Goal: Task Accomplishment & Management: Manage account settings

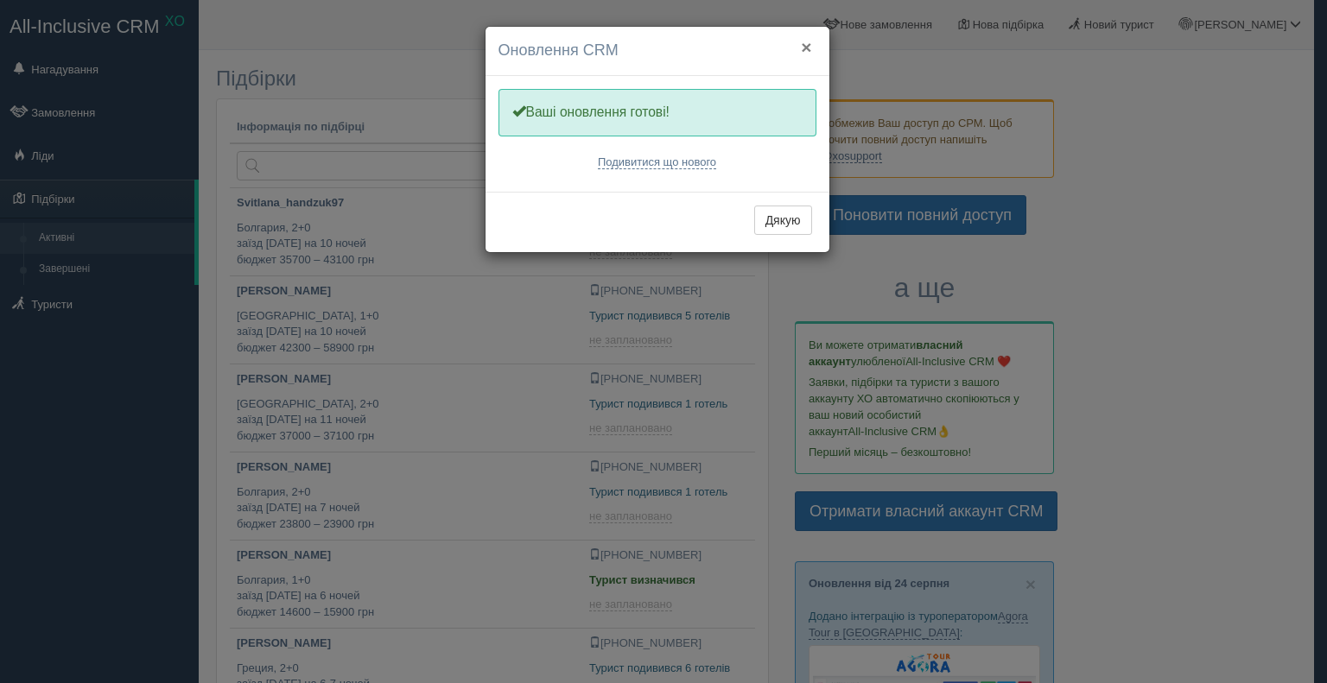
click at [806, 44] on button "×" at bounding box center [806, 47] width 10 height 18
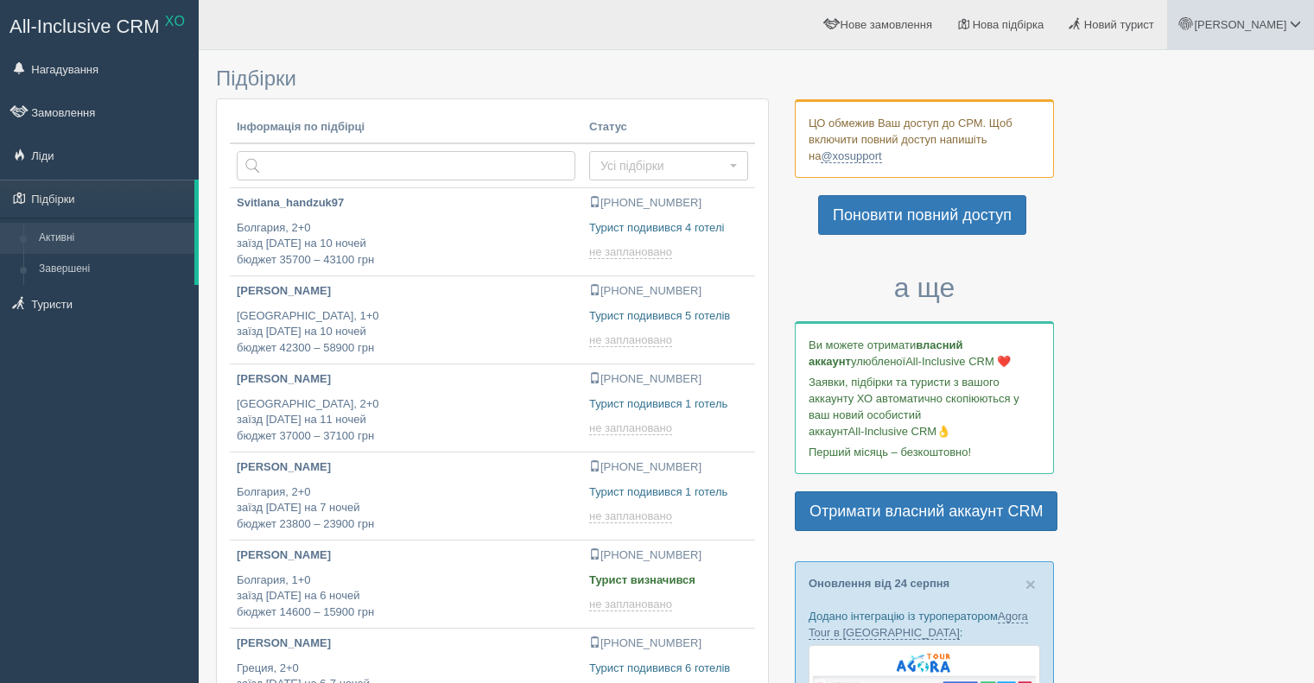
click at [1267, 26] on span "[PERSON_NAME]" at bounding box center [1240, 24] width 92 height 13
click at [1189, 79] on span "Мій профіль" at bounding box center [1192, 76] width 64 height 13
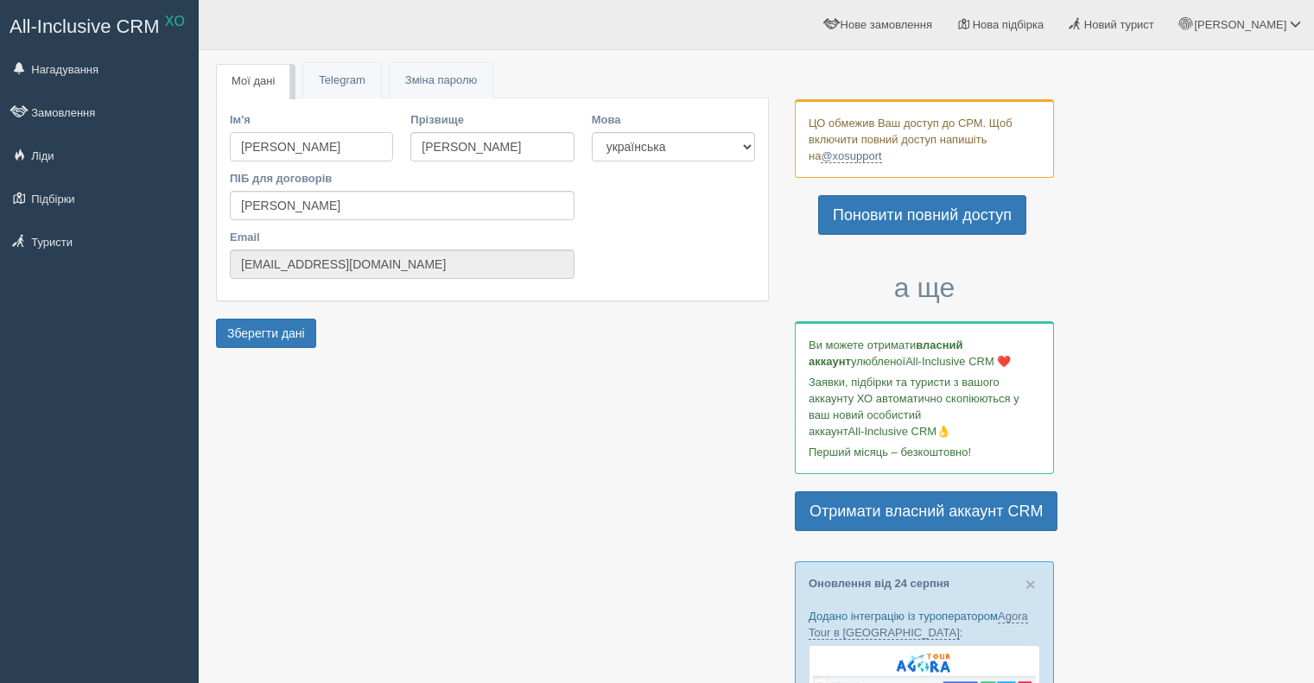
drag, startPoint x: 263, startPoint y: 145, endPoint x: 216, endPoint y: 148, distance: 46.7
click at [216, 148] on div "Ім'я [PERSON_NAME] Прізвище [PERSON_NAME] ПІБ для договорів [PERSON_NAME] Email…" at bounding box center [492, 199] width 553 height 203
type input "[PERSON_NAME]"
drag, startPoint x: 497, startPoint y: 151, endPoint x: 407, endPoint y: 136, distance: 91.2
click at [412, 148] on input "[PERSON_NAME]" at bounding box center [491, 146] width 163 height 29
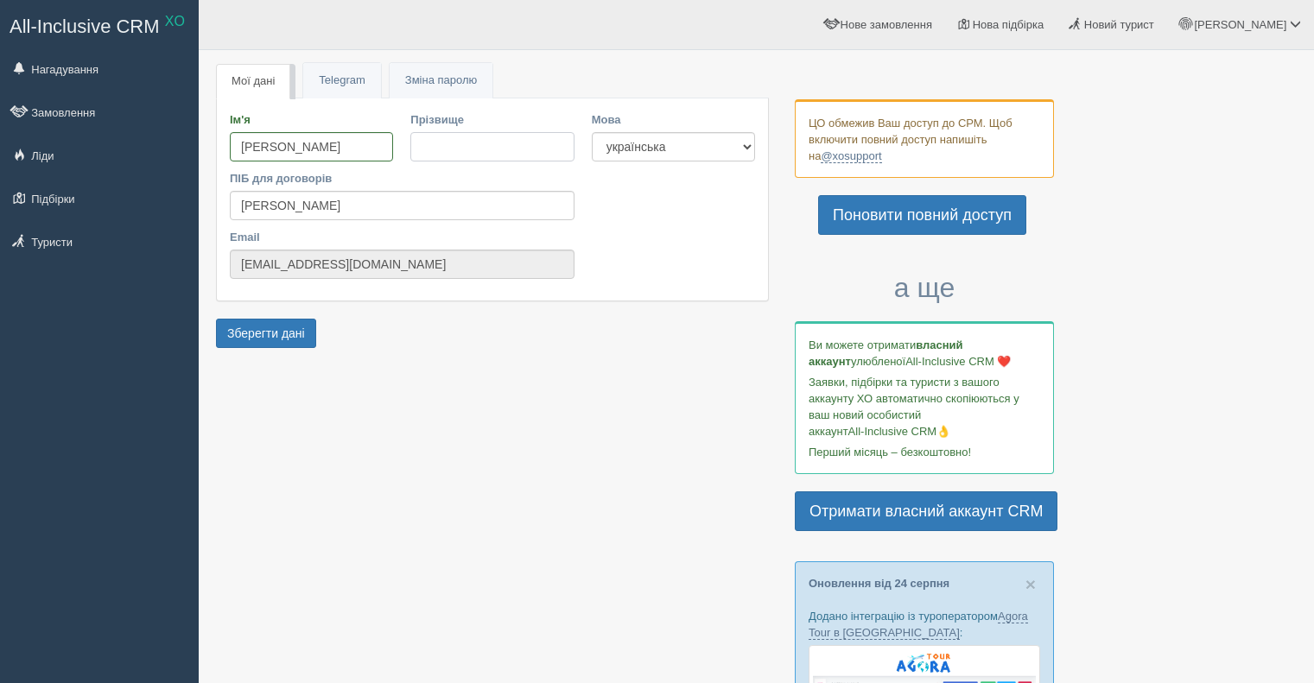
type input "[PERSON_NAME]"
click at [257, 342] on button "Зберегти дані" at bounding box center [266, 333] width 100 height 29
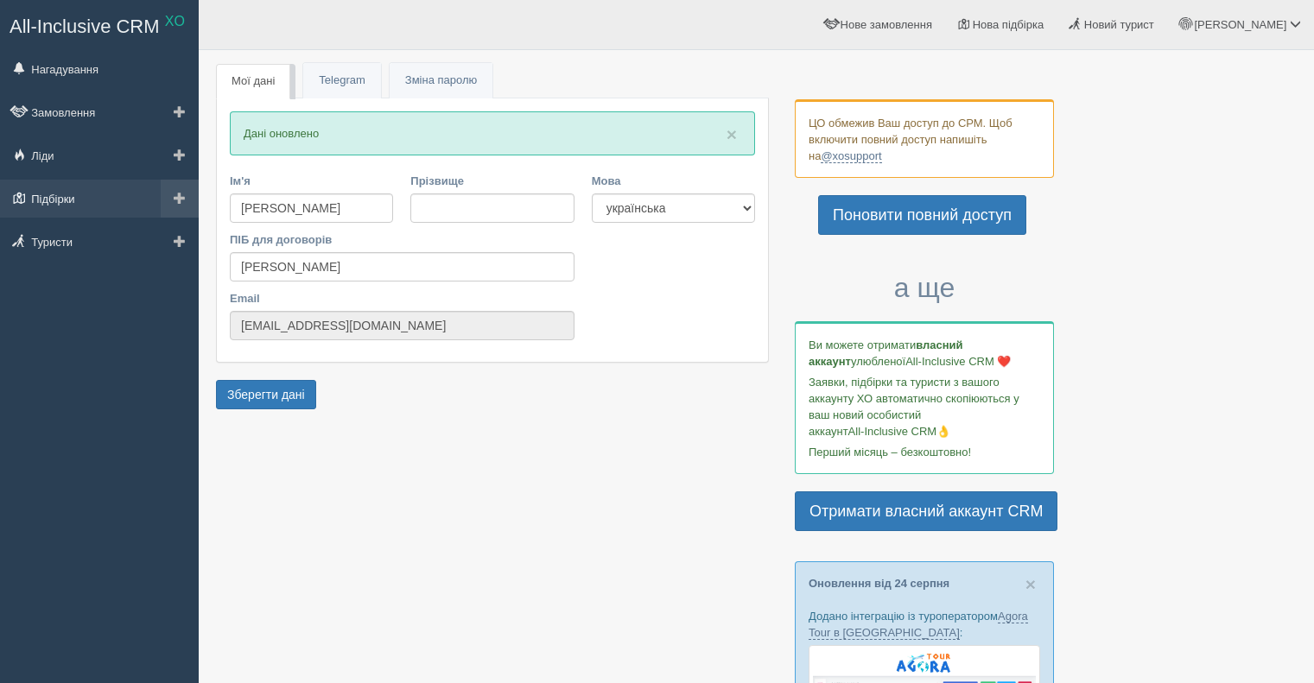
click at [65, 203] on link "Підбірки" at bounding box center [99, 199] width 199 height 38
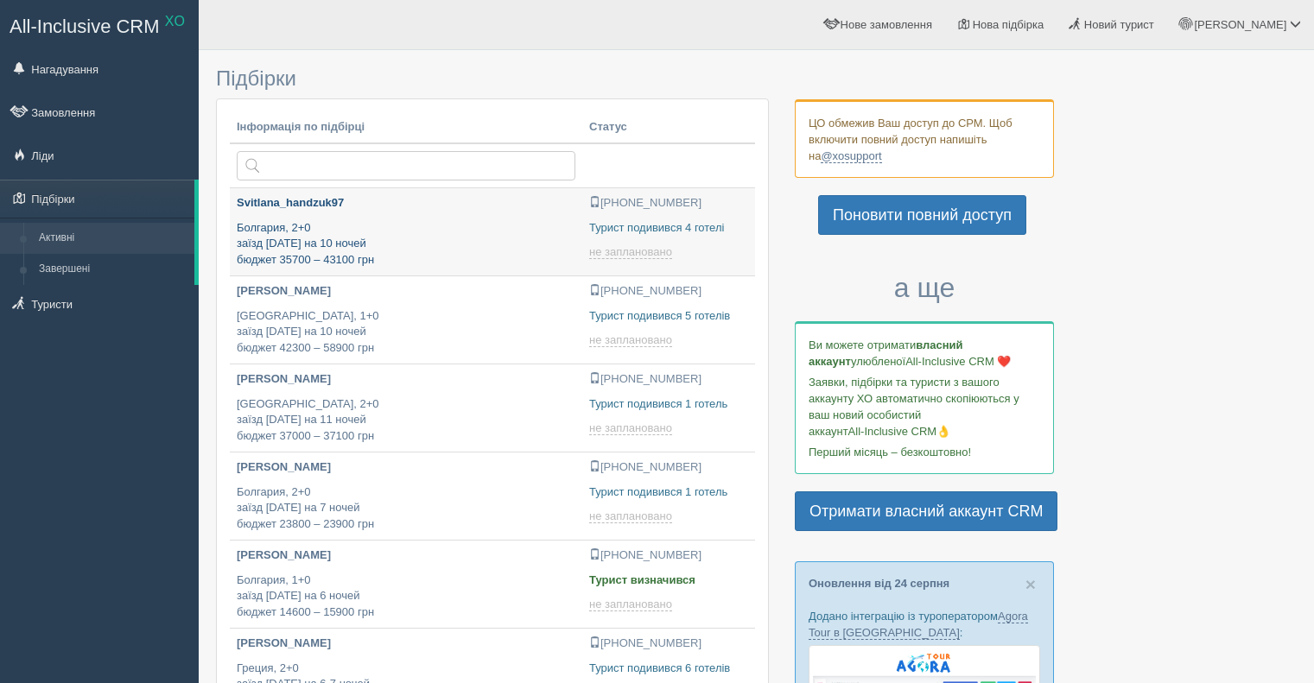
type input "2025-08-29 21:40"
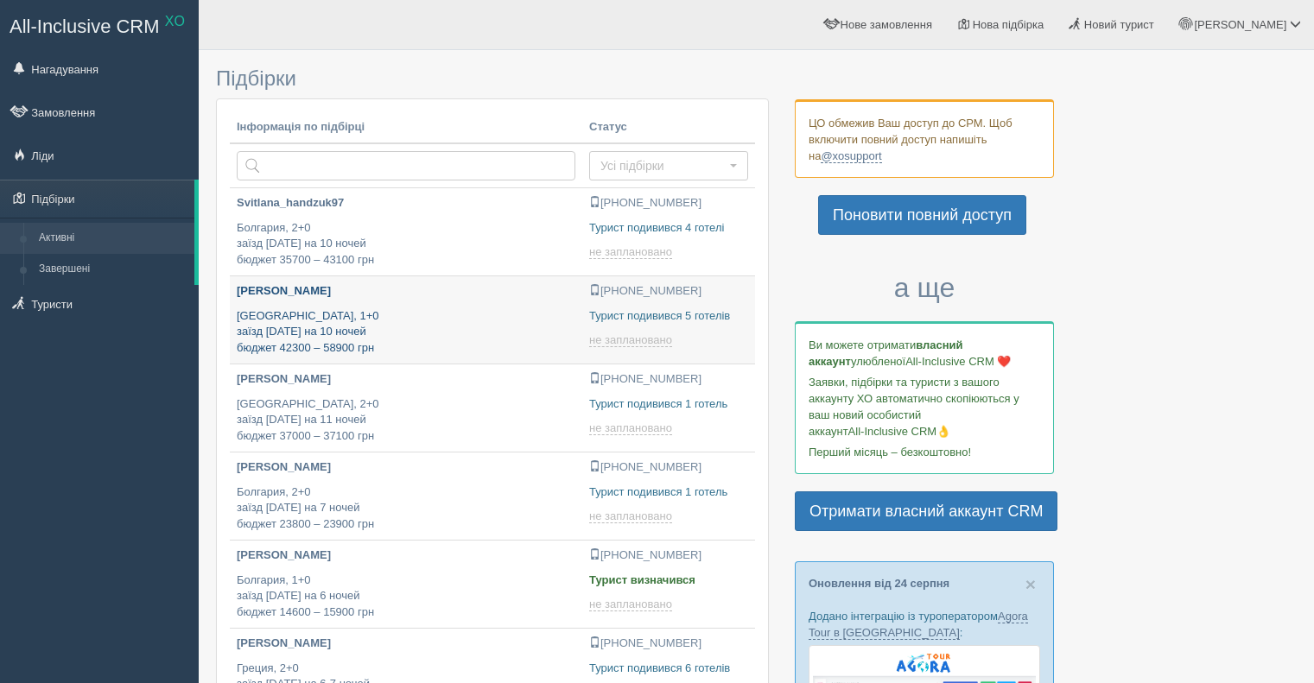
type input "[DATE] 19:35"
type input "2025-08-29 20:55"
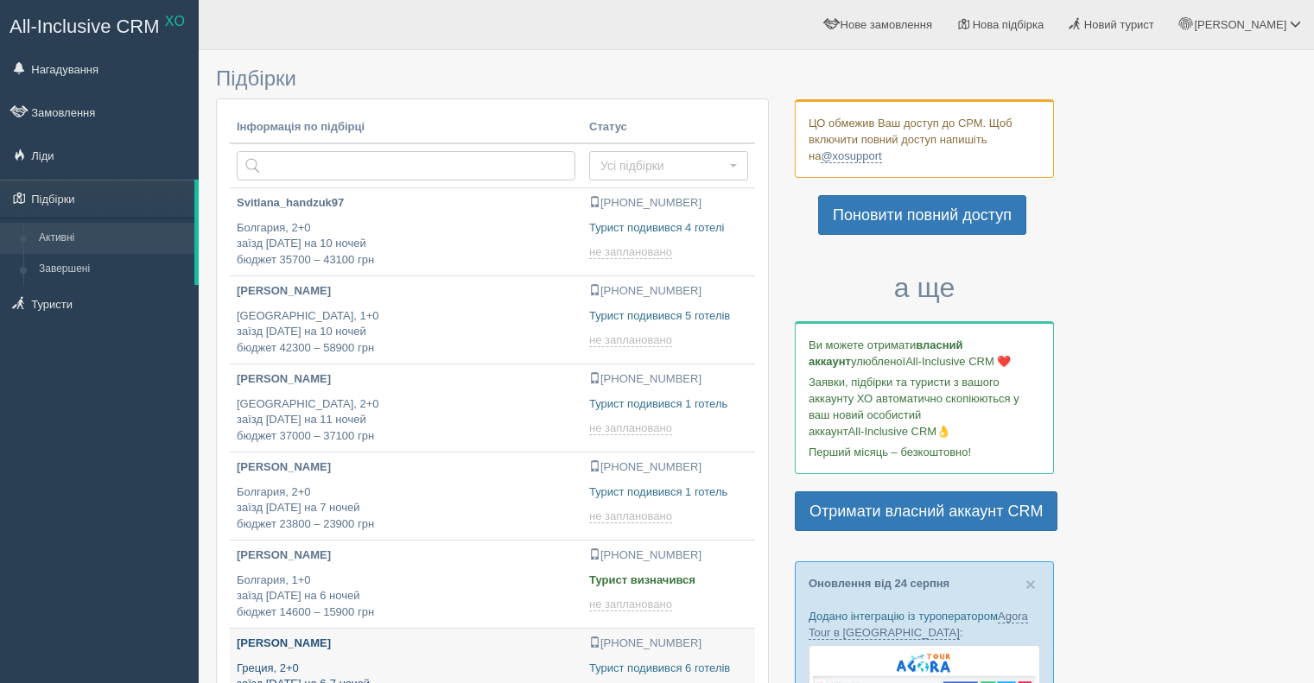
type input "2025-08-29 19:50"
type input "2025-08-29 19:10"
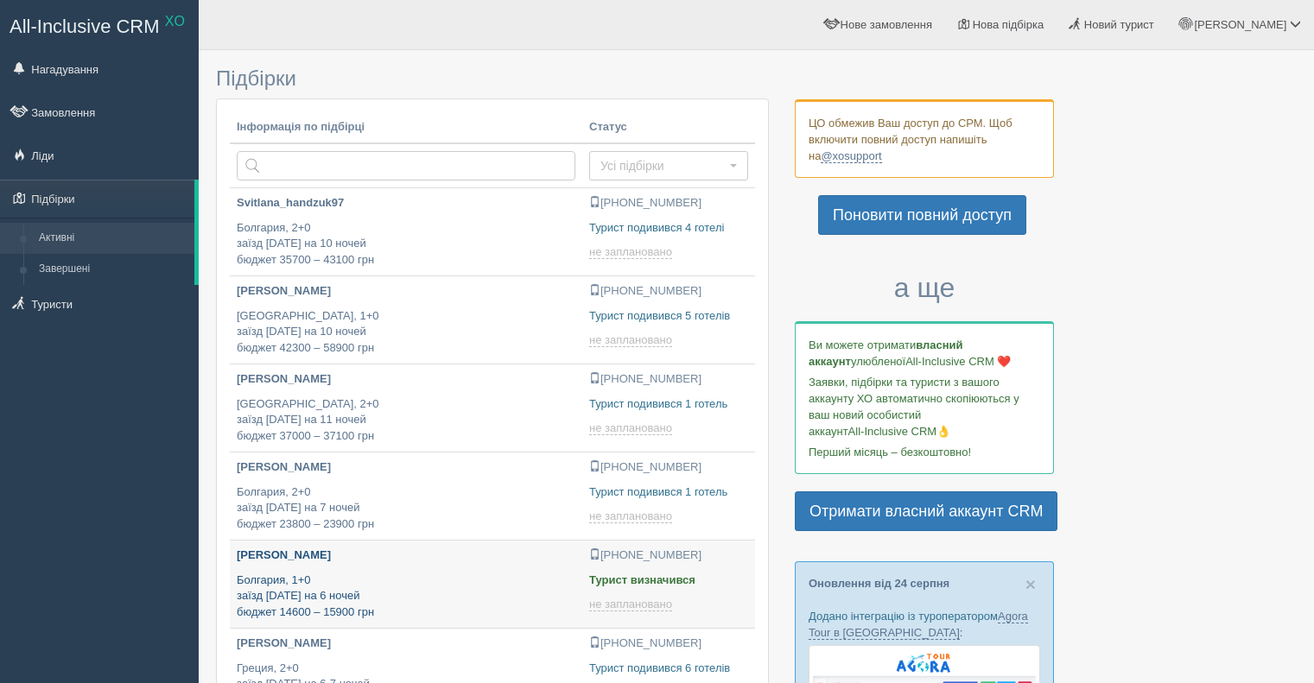
click at [329, 601] on p "Болгария, 1+0 заїзд 8 серпня на 6 ночей бюджет 14600 – 15900 грн" at bounding box center [406, 597] width 339 height 48
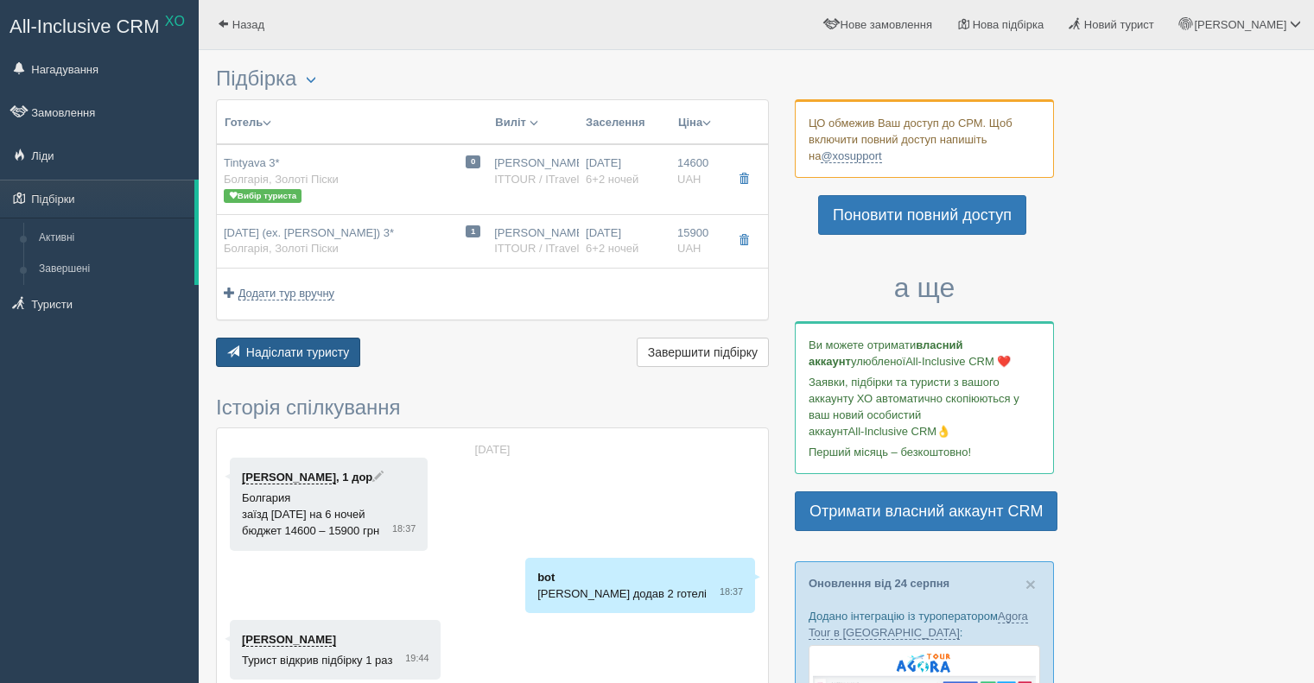
click at [338, 346] on span "Надіслати туристу" at bounding box center [298, 353] width 104 height 14
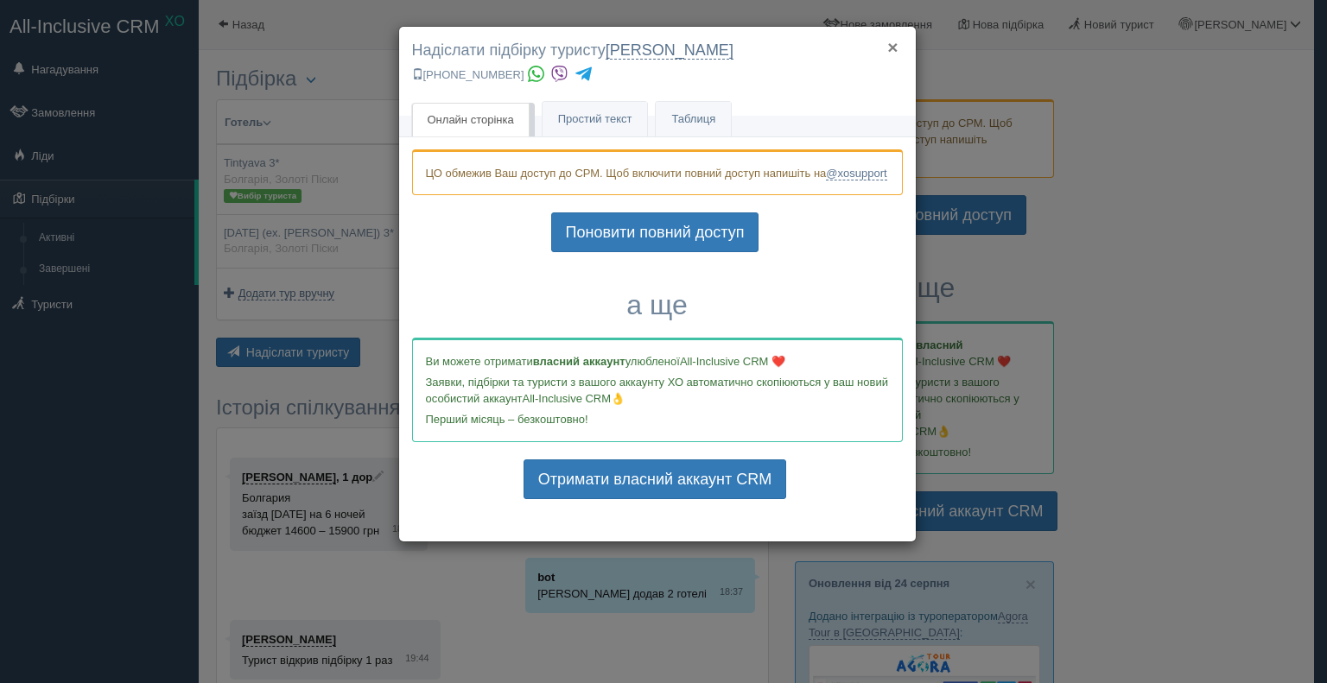
click at [892, 46] on button "×" at bounding box center [892, 47] width 10 height 18
